Goal: Entertainment & Leisure: Consume media (video, audio)

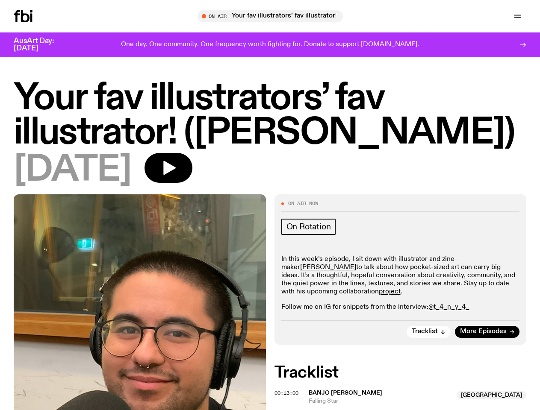
click at [0, 0] on icon "button" at bounding box center [0, 0] width 0 height 0
click at [273, 16] on input "text" at bounding box center [275, 16] width 207 height 7
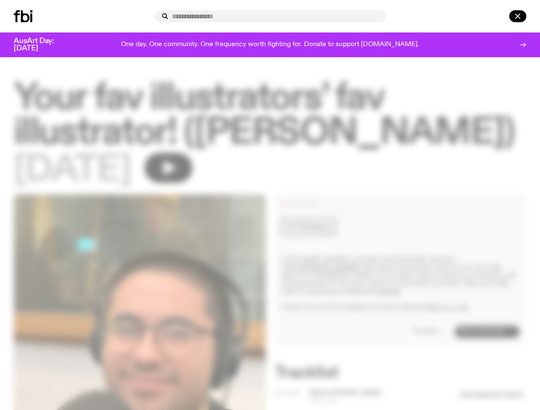
click at [379, 16] on input "text" at bounding box center [275, 16] width 207 height 7
click at [497, 16] on div at bounding box center [505, 16] width 41 height 12
click at [197, 176] on div at bounding box center [270, 205] width 540 height 410
click at [429, 348] on div at bounding box center [270, 205] width 540 height 410
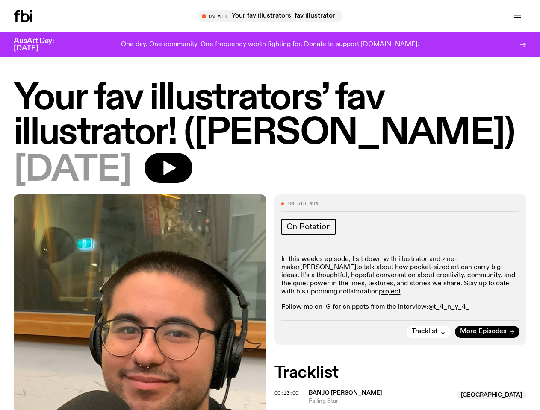
click at [288, 397] on span "00:13:00" at bounding box center [286, 393] width 24 height 7
click at [404, 397] on span "Banjo [PERSON_NAME]" at bounding box center [380, 393] width 143 height 8
